Goal: Information Seeking & Learning: Learn about a topic

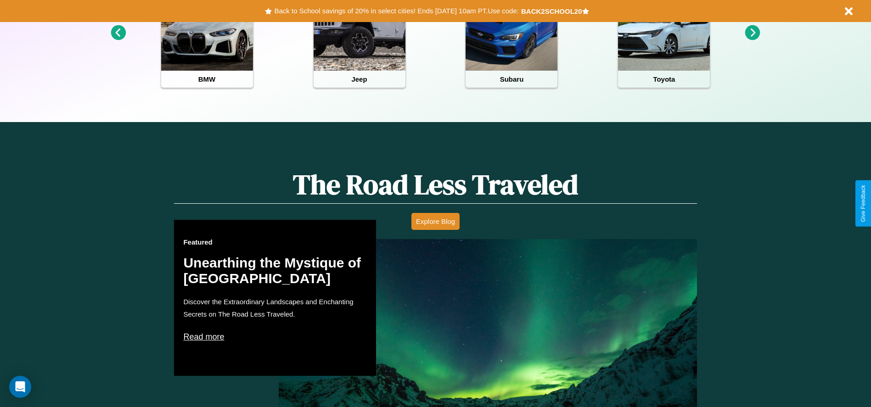
scroll to position [524, 0]
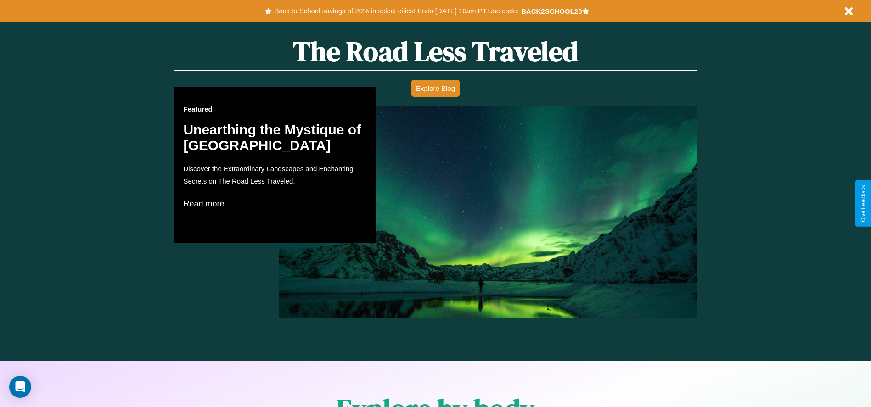
click at [275, 203] on p "Read more" at bounding box center [275, 203] width 184 height 15
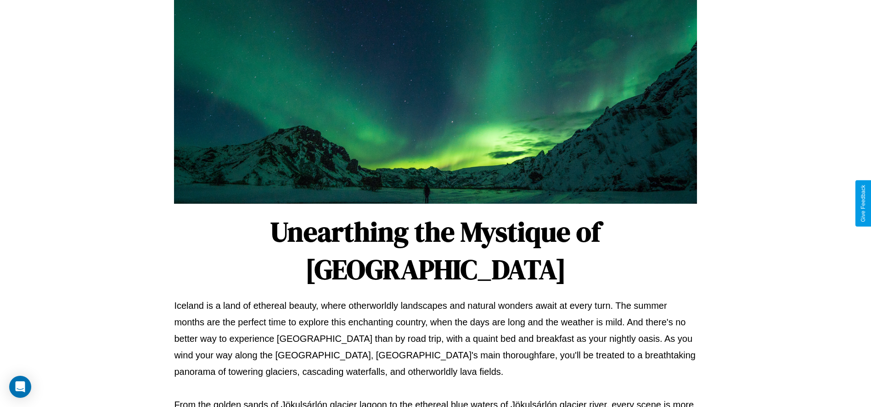
scroll to position [304, 0]
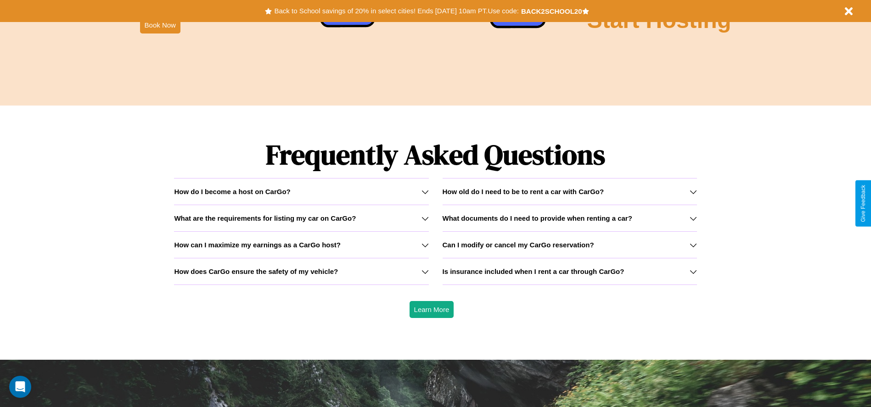
scroll to position [1317, 0]
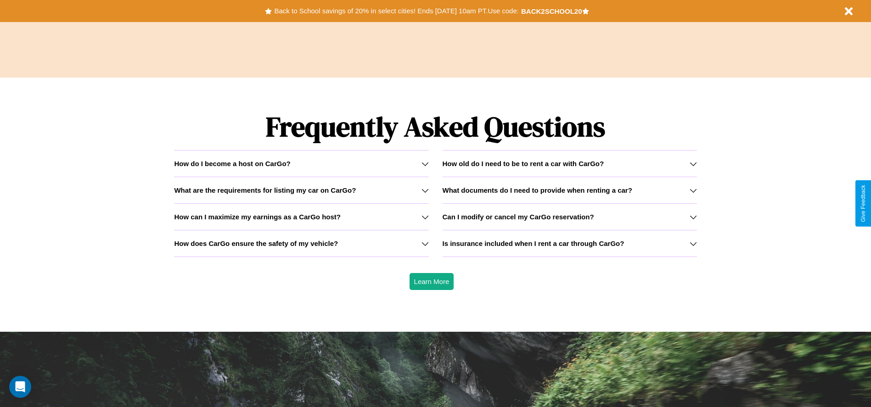
click at [569, 217] on h3 "Can I modify or cancel my CarGo reservation?" at bounding box center [517, 217] width 151 height 8
click at [301, 243] on h3 "How does CarGo ensure the safety of my vehicle?" at bounding box center [256, 244] width 164 height 8
click at [301, 163] on div "How do I become a host on CarGo?" at bounding box center [301, 164] width 254 height 8
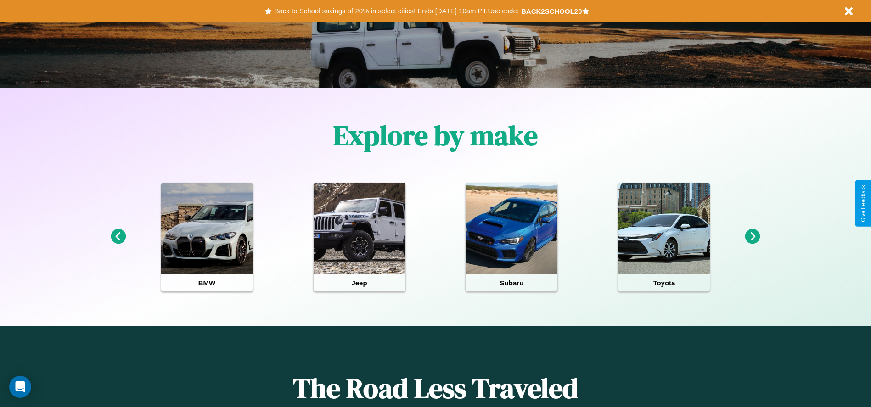
scroll to position [0, 0]
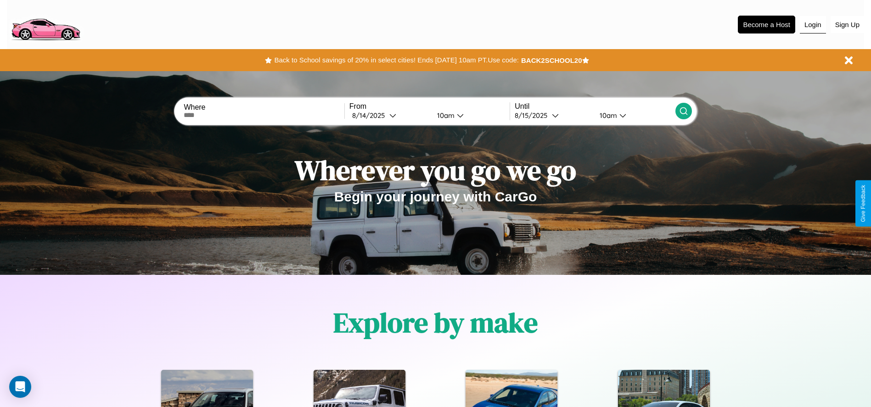
click at [812, 24] on button "Login" at bounding box center [813, 24] width 26 height 17
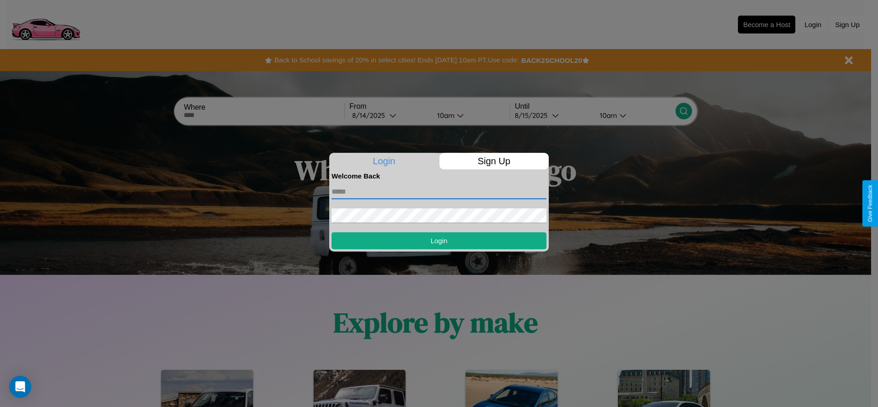
click at [439, 191] on input "text" at bounding box center [438, 192] width 215 height 15
type input "**********"
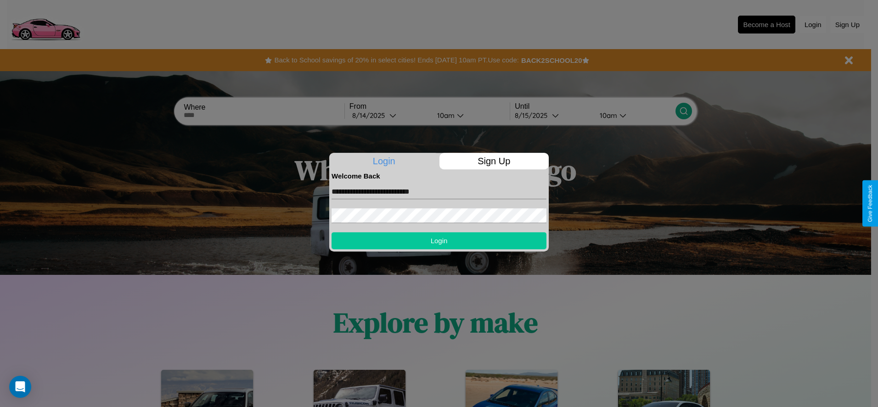
click at [439, 241] on button "Login" at bounding box center [438, 240] width 215 height 17
